Goal: Task Accomplishment & Management: Complete application form

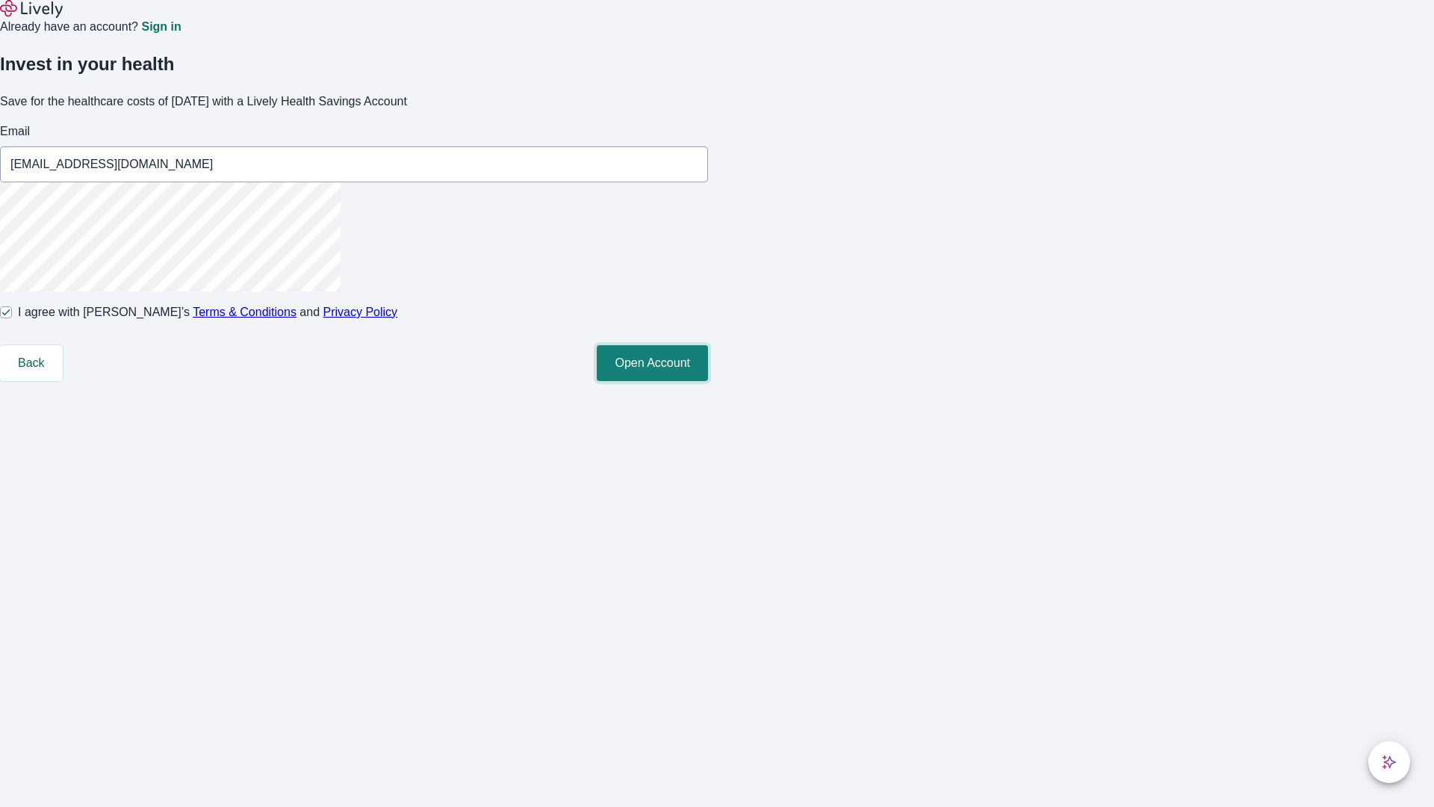
click at [708, 381] on button "Open Account" at bounding box center [652, 363] width 111 height 36
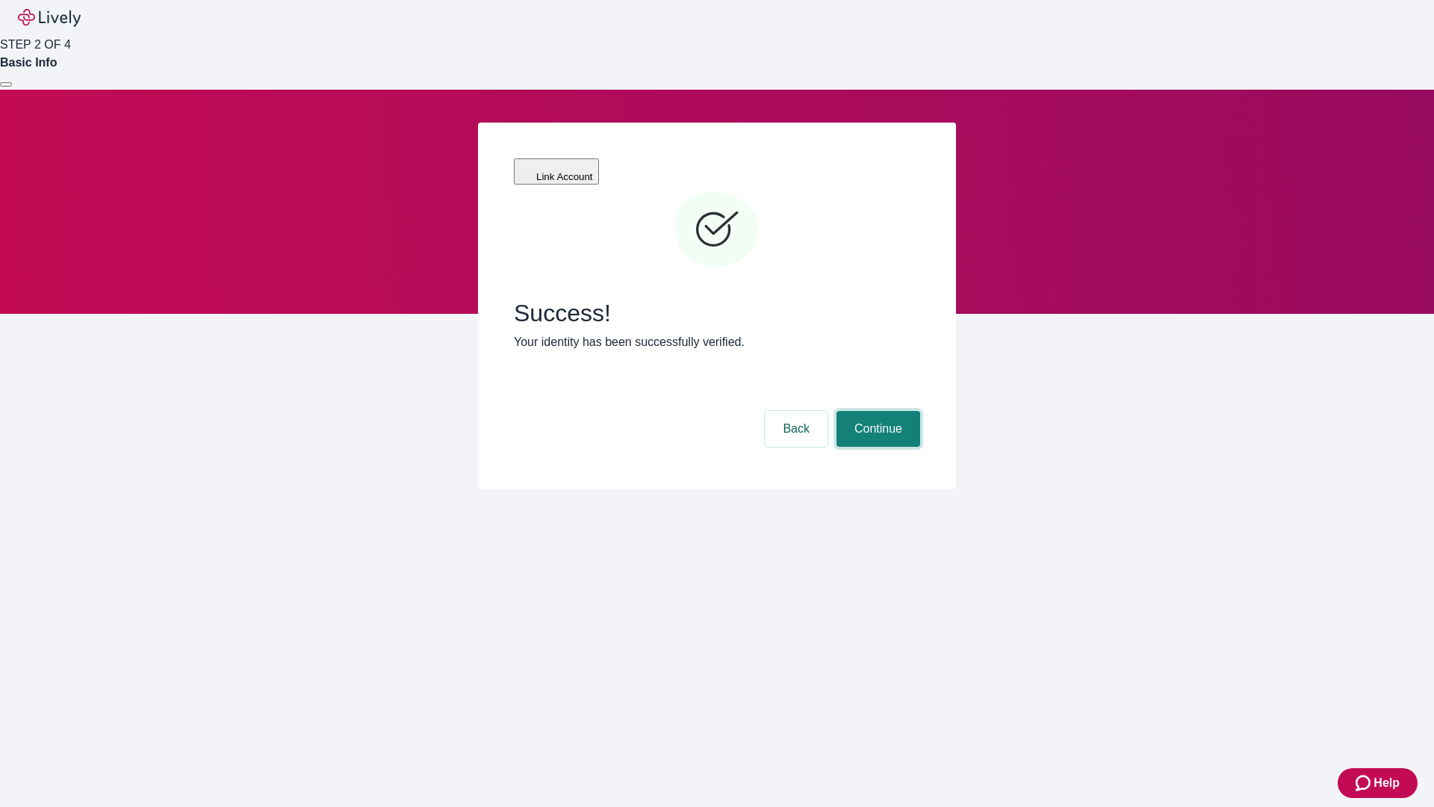
click at [876, 411] on button "Continue" at bounding box center [879, 429] width 84 height 36
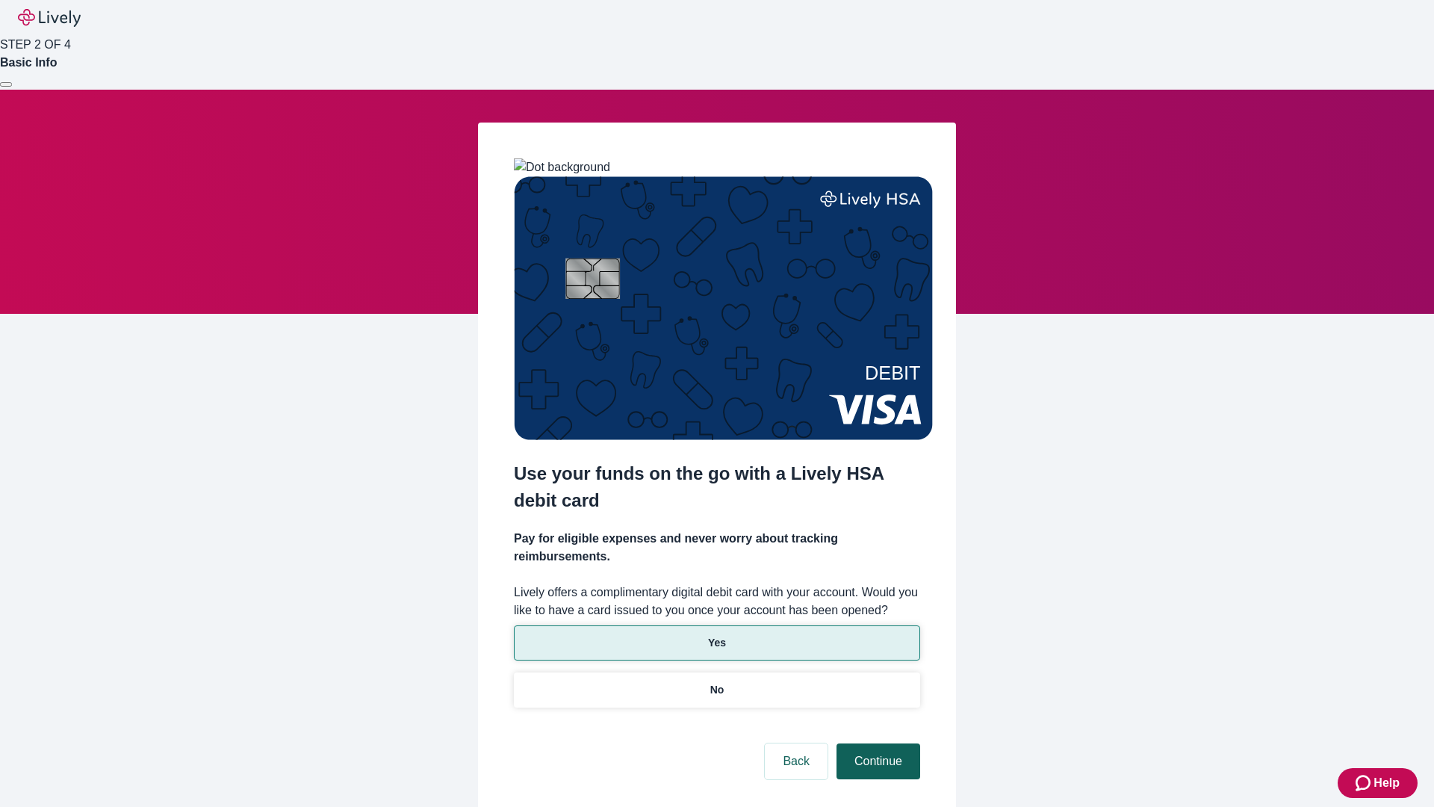
click at [716, 635] on p "Yes" at bounding box center [717, 643] width 18 height 16
click at [876, 743] on button "Continue" at bounding box center [879, 761] width 84 height 36
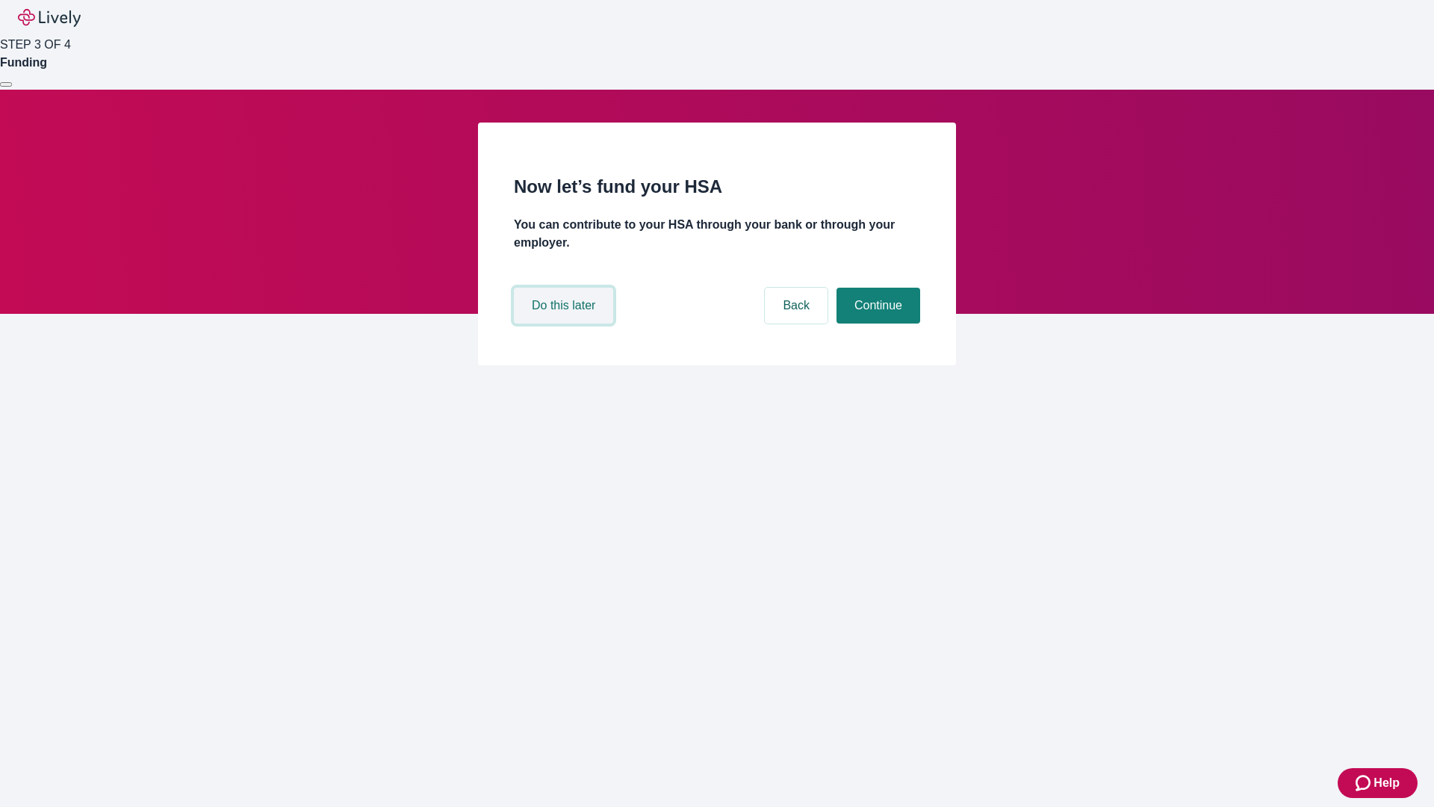
click at [566, 323] on button "Do this later" at bounding box center [563, 306] width 99 height 36
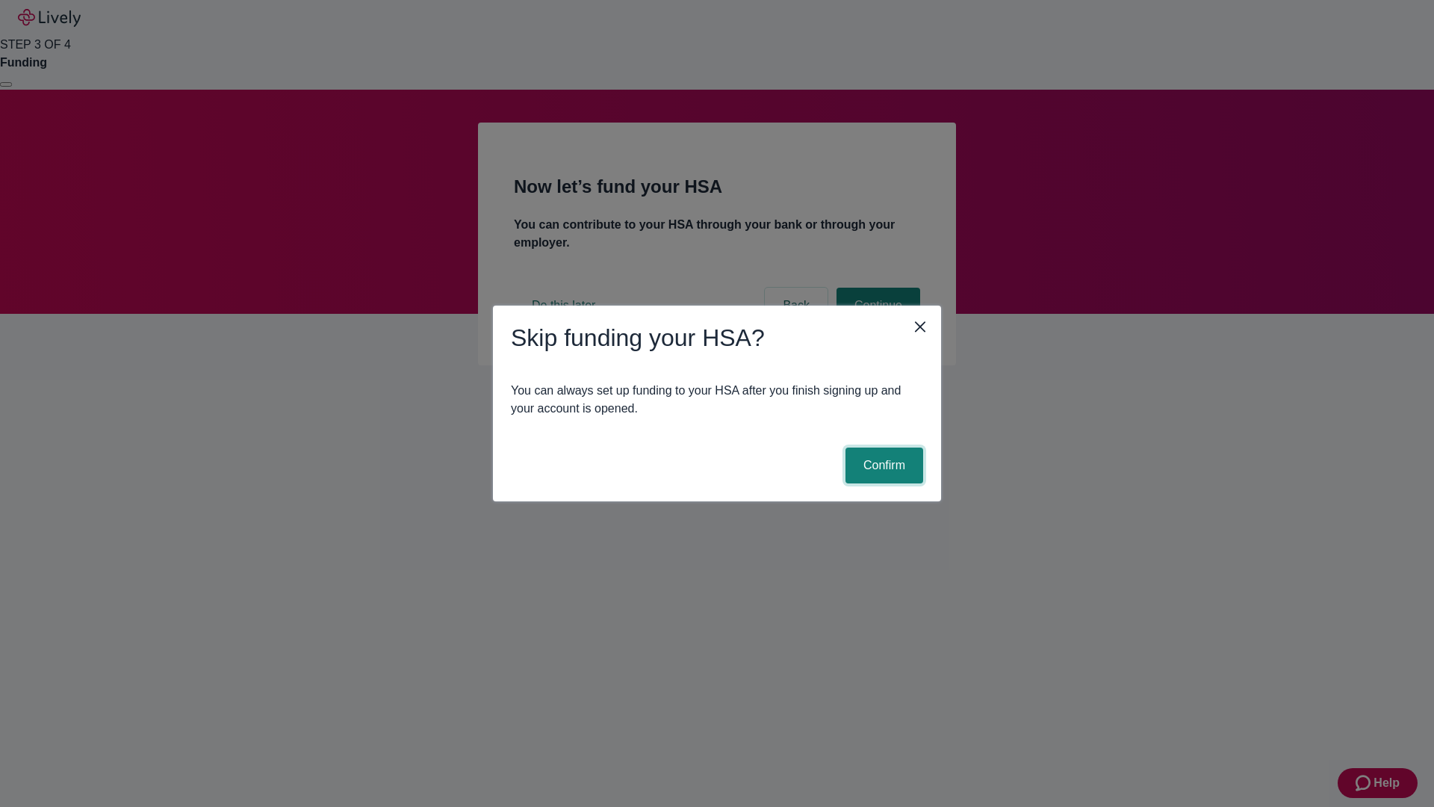
click at [882, 465] on button "Confirm" at bounding box center [885, 465] width 78 height 36
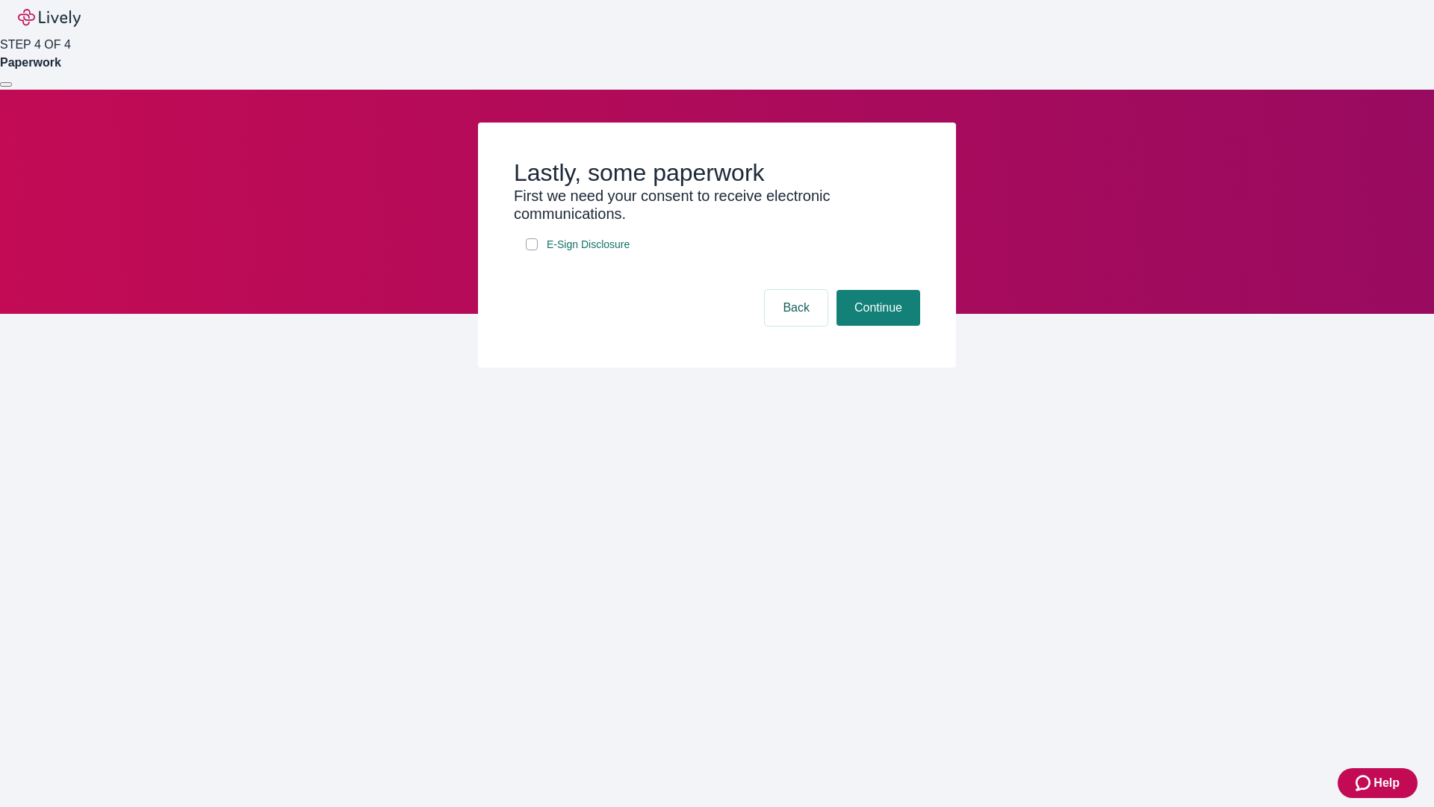
click at [532, 250] on input "E-Sign Disclosure" at bounding box center [532, 244] width 12 height 12
checkbox input "true"
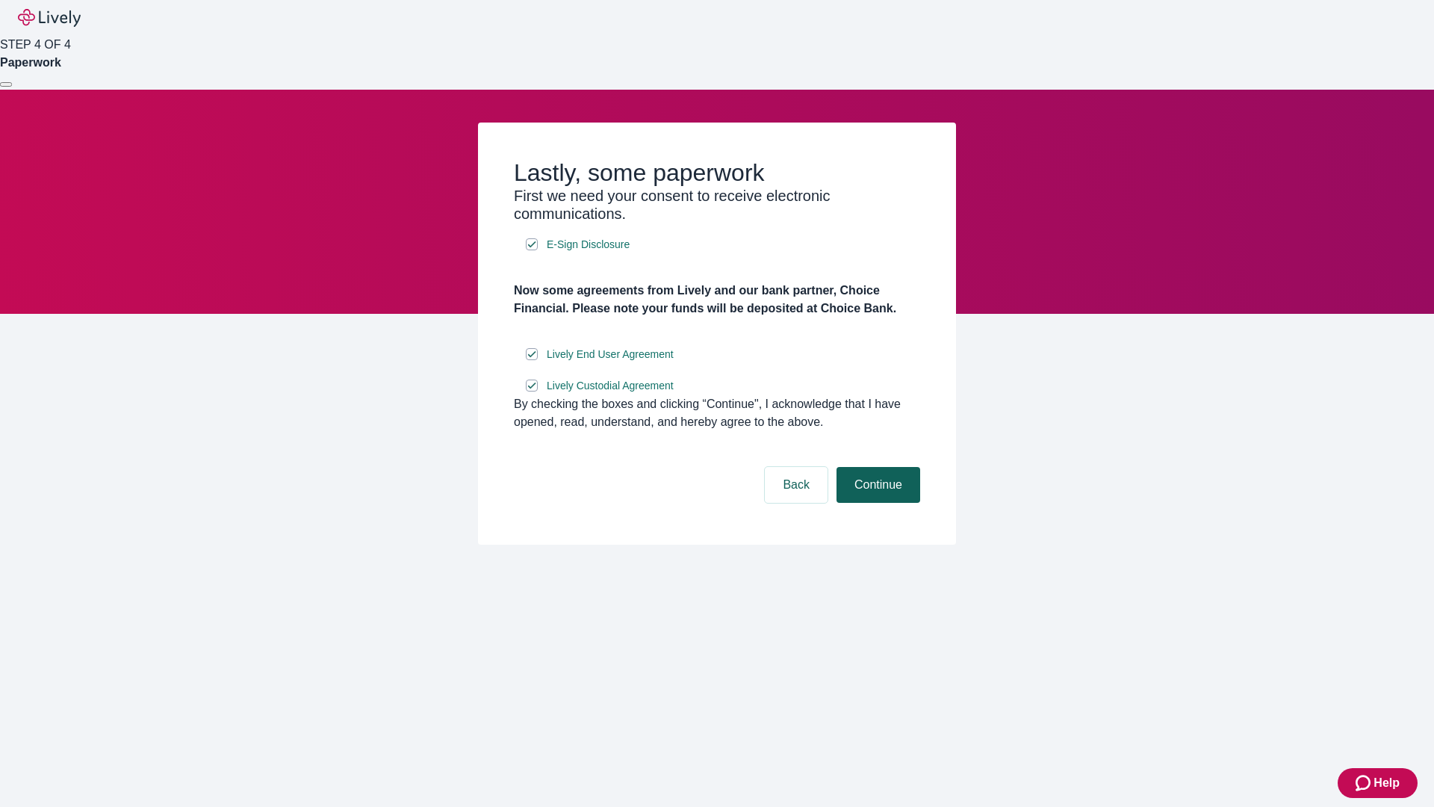
click at [876, 503] on button "Continue" at bounding box center [879, 485] width 84 height 36
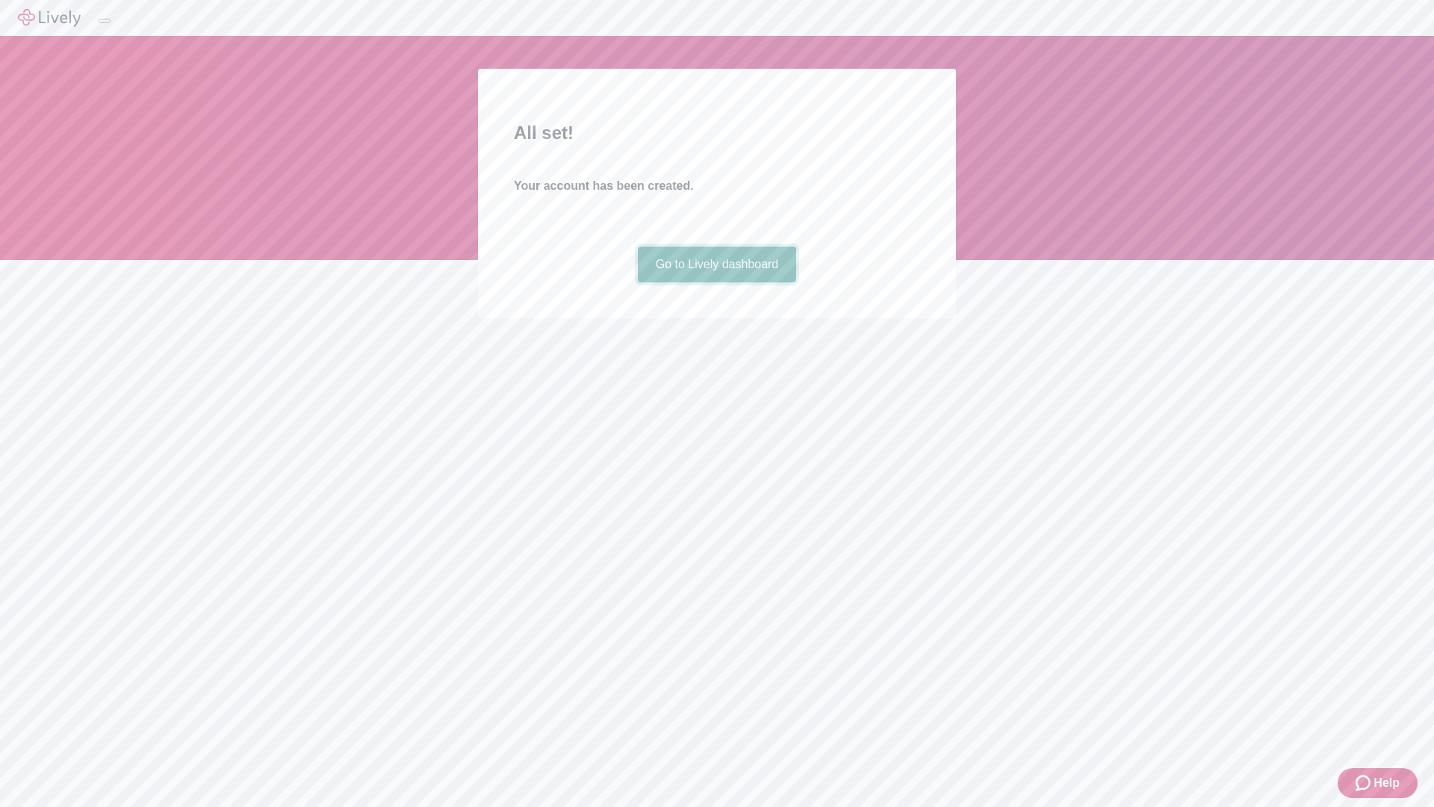
click at [716, 282] on link "Go to Lively dashboard" at bounding box center [717, 265] width 159 height 36
